Goal: Task Accomplishment & Management: Manage account settings

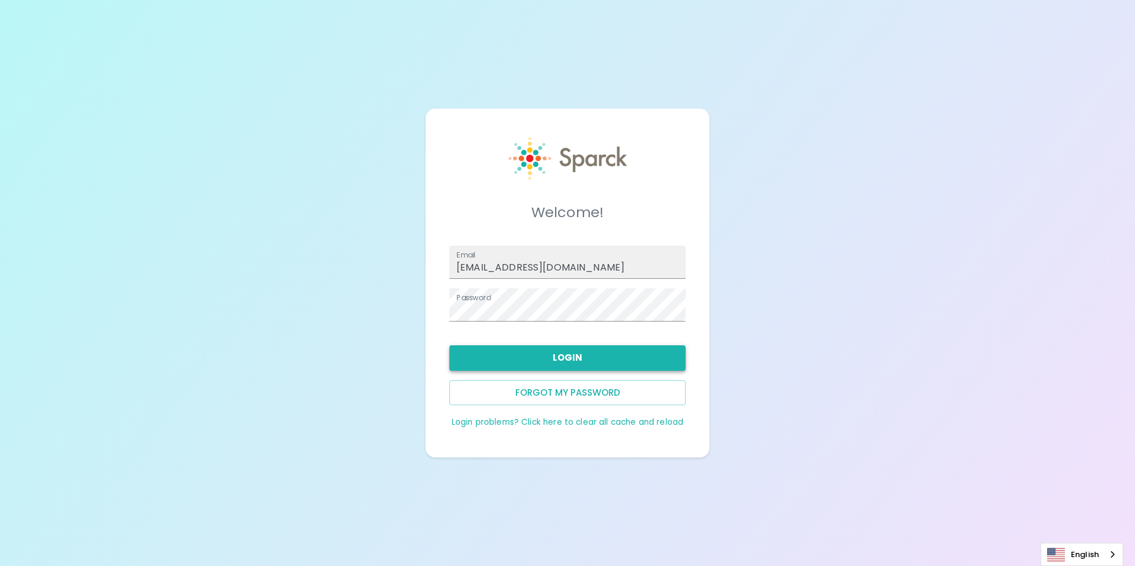
click at [518, 367] on button "Login" at bounding box center [567, 357] width 236 height 25
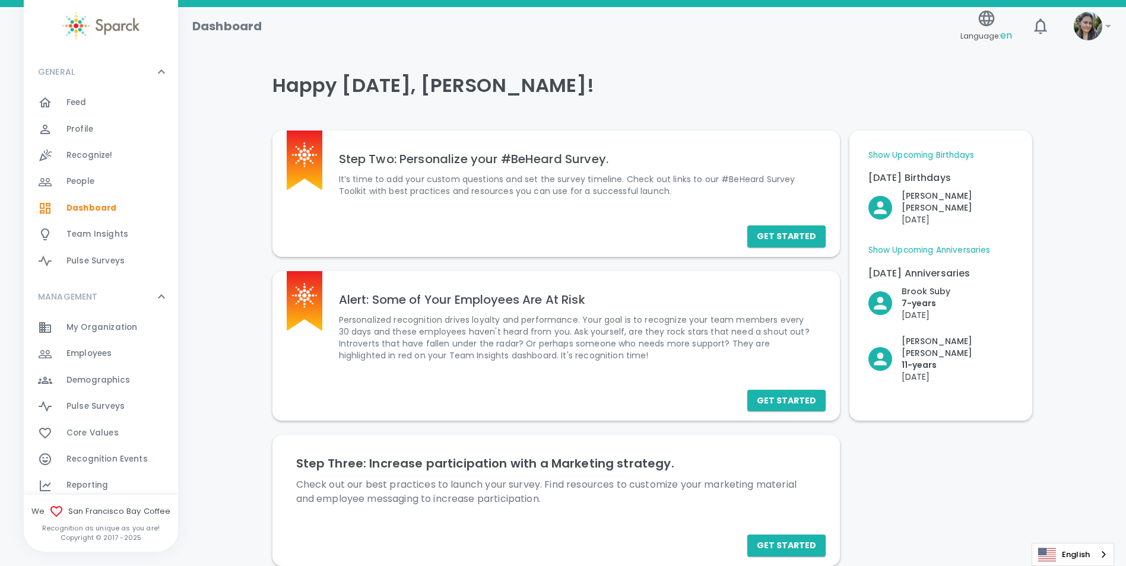
click at [113, 361] on div "Employees 0" at bounding box center [122, 353] width 112 height 17
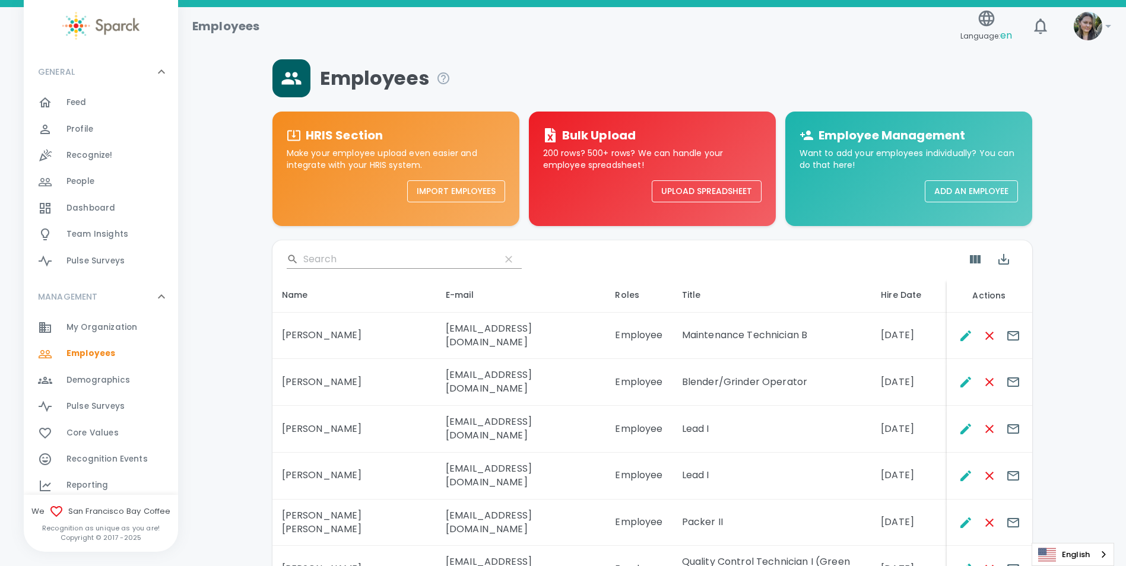
click at [362, 258] on input "Search" at bounding box center [397, 259] width 188 height 19
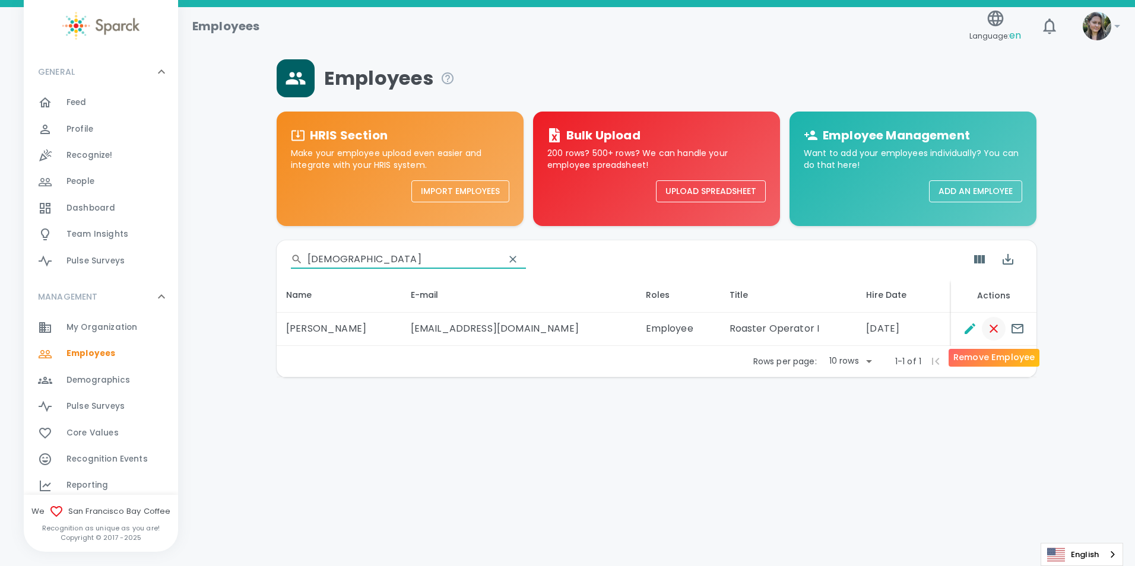
type input "[DEMOGRAPHIC_DATA]"
click at [996, 336] on icon "Remove Employee" at bounding box center [993, 329] width 14 height 14
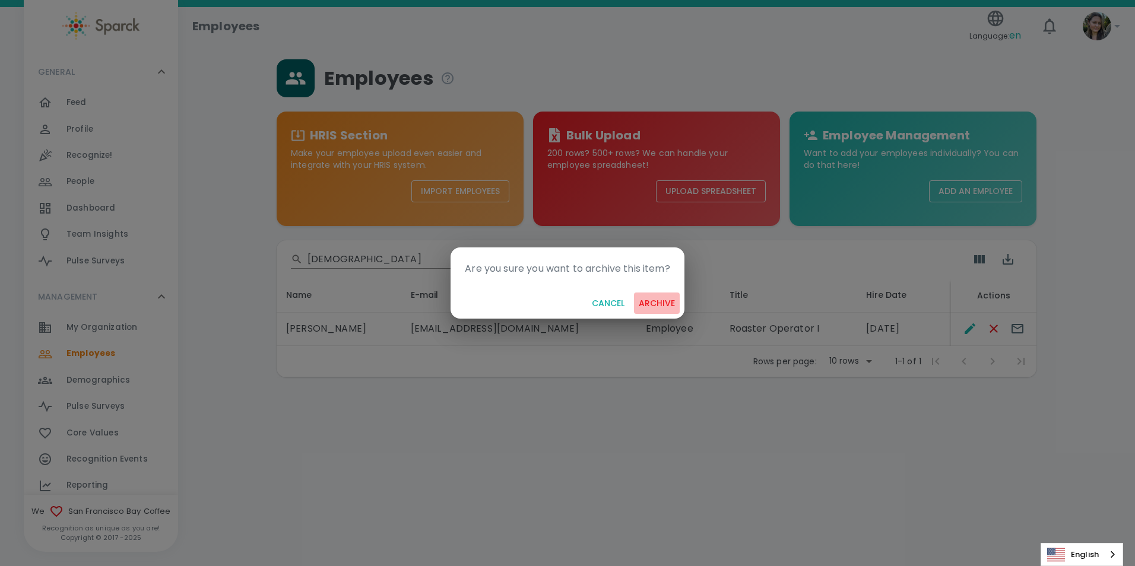
click at [659, 307] on button "archive" at bounding box center [657, 304] width 46 height 22
